Goal: Task Accomplishment & Management: Complete application form

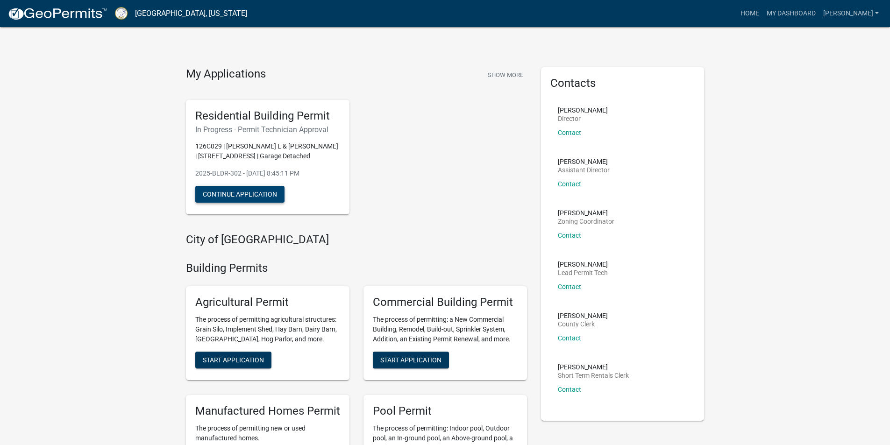
click at [234, 195] on button "Continue Application" at bounding box center [239, 194] width 89 height 17
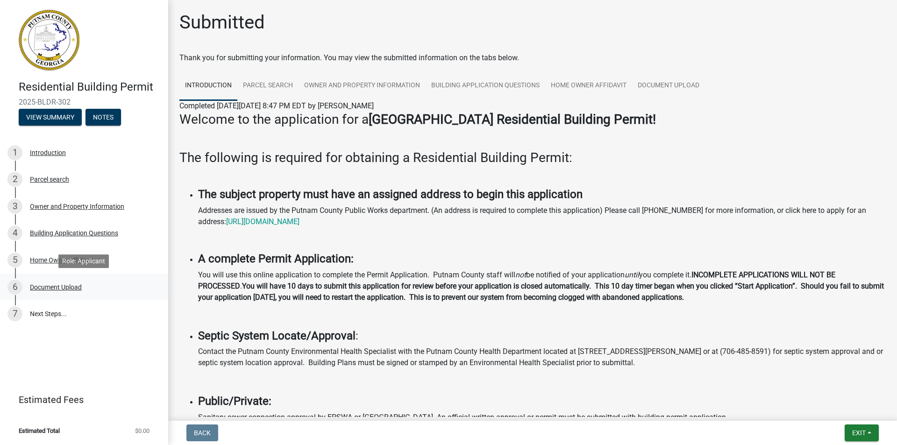
click at [43, 285] on div "Document Upload" at bounding box center [56, 287] width 52 height 7
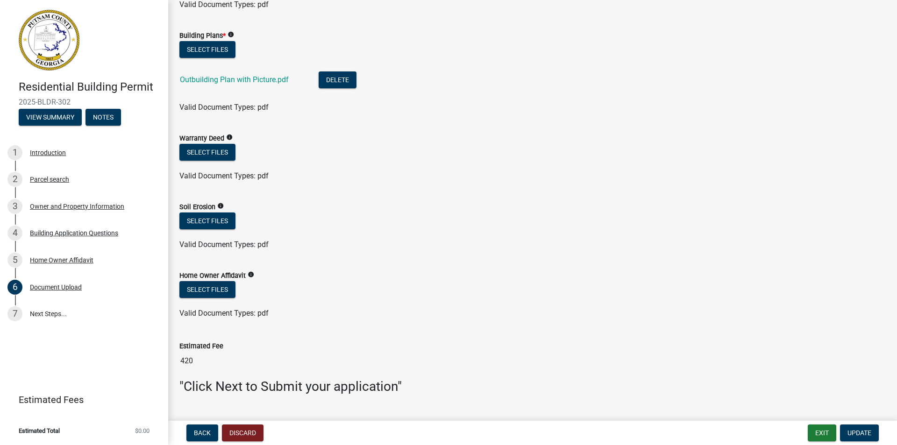
scroll to position [536, 0]
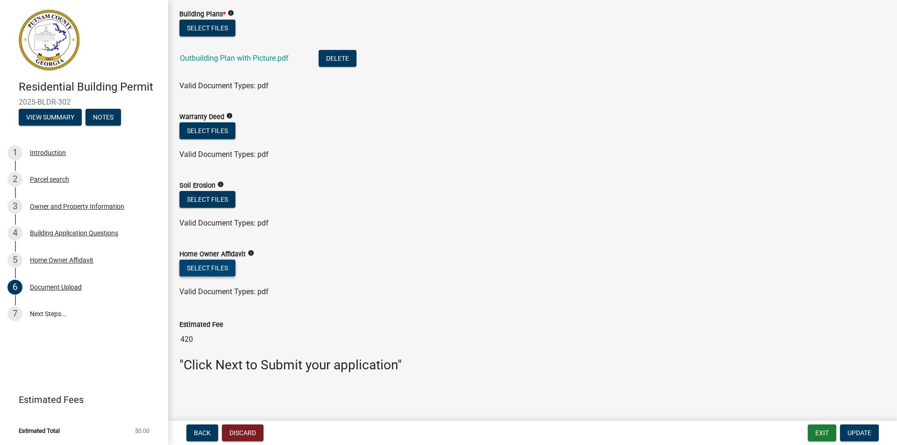
click at [204, 266] on button "Select files" at bounding box center [207, 268] width 56 height 17
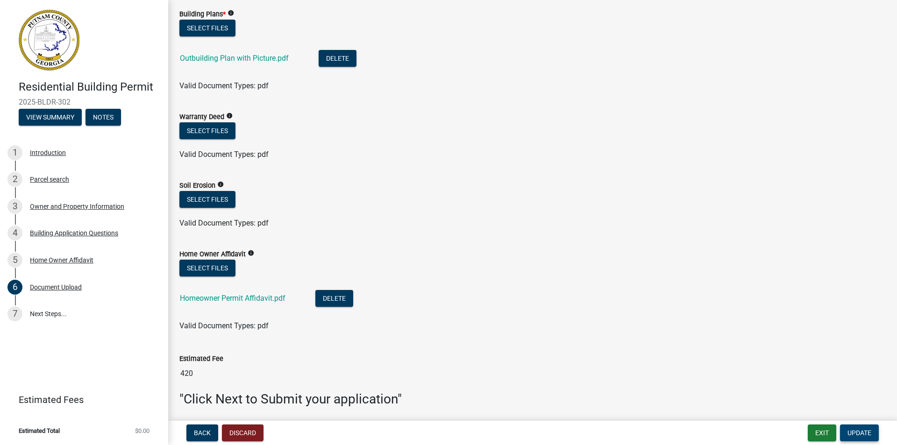
click at [857, 434] on span "Update" at bounding box center [860, 432] width 24 height 7
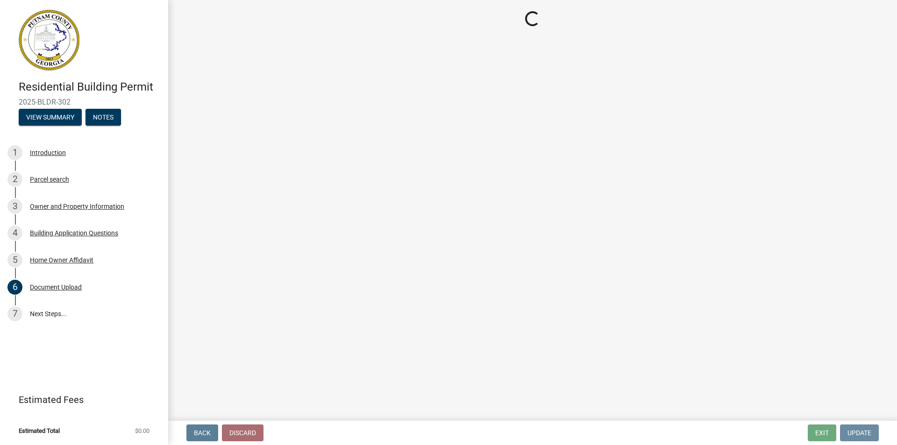
scroll to position [0, 0]
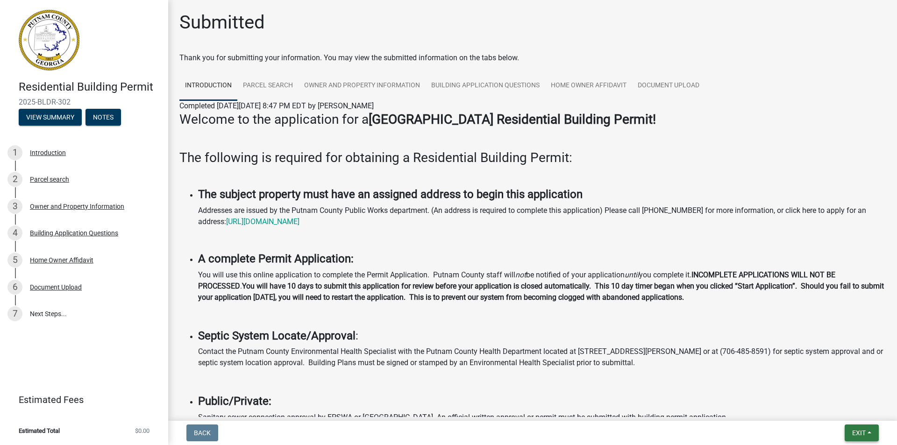
click at [857, 434] on span "Exit" at bounding box center [859, 432] width 14 height 7
click at [834, 381] on button "Save" at bounding box center [841, 386] width 75 height 22
click at [37, 286] on div "Document Upload" at bounding box center [56, 287] width 52 height 7
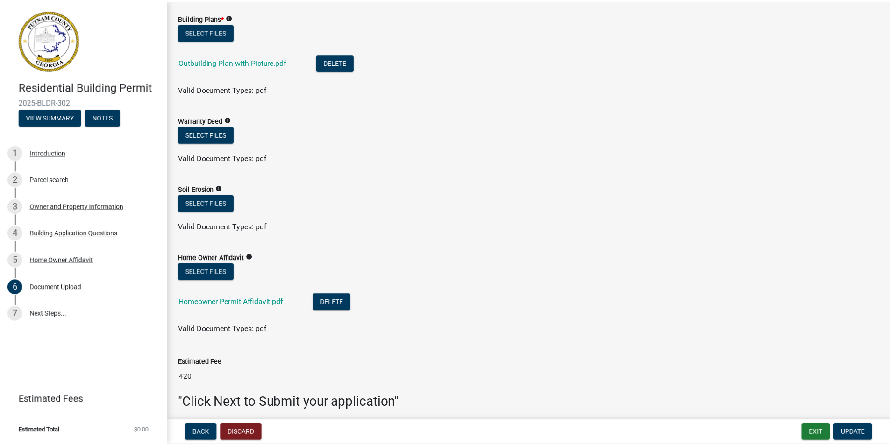
scroll to position [561, 0]
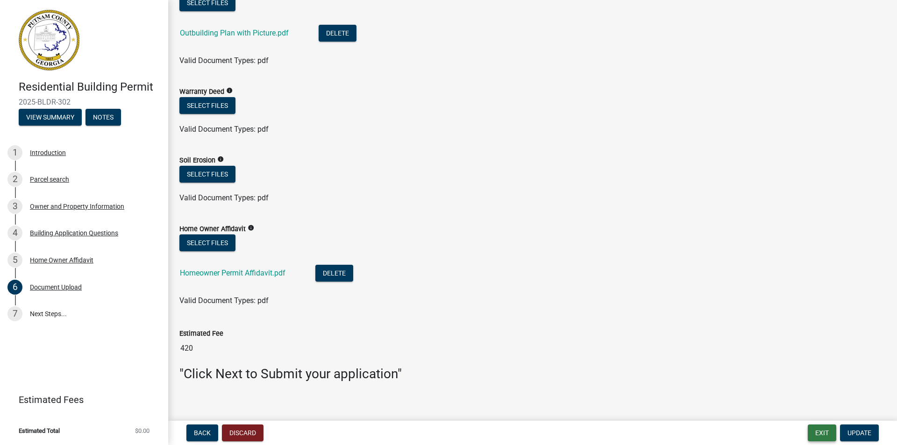
click at [829, 434] on button "Exit" at bounding box center [822, 433] width 29 height 17
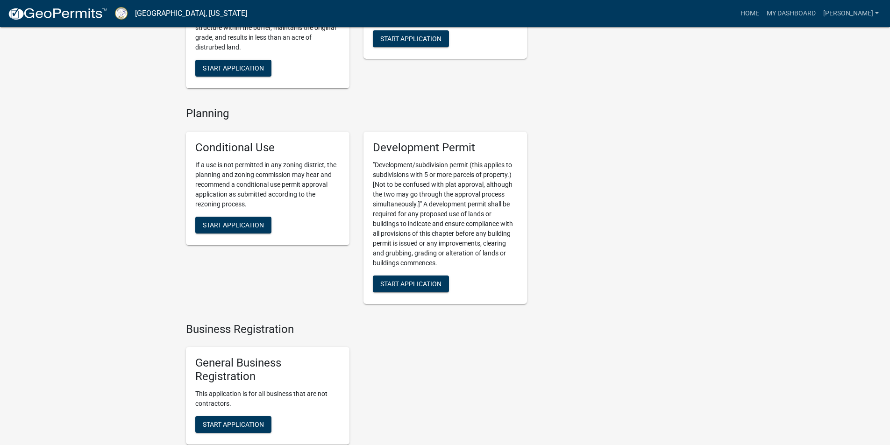
scroll to position [1542, 0]
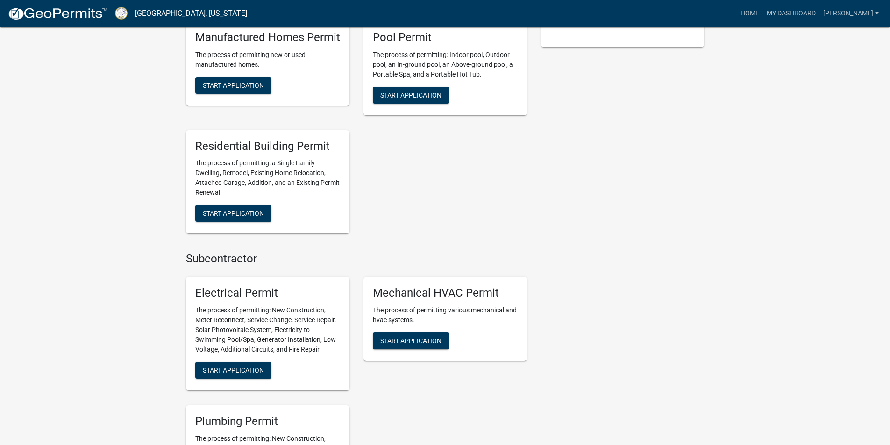
scroll to position [0, 0]
